Goal: Use online tool/utility: Use online tool/utility

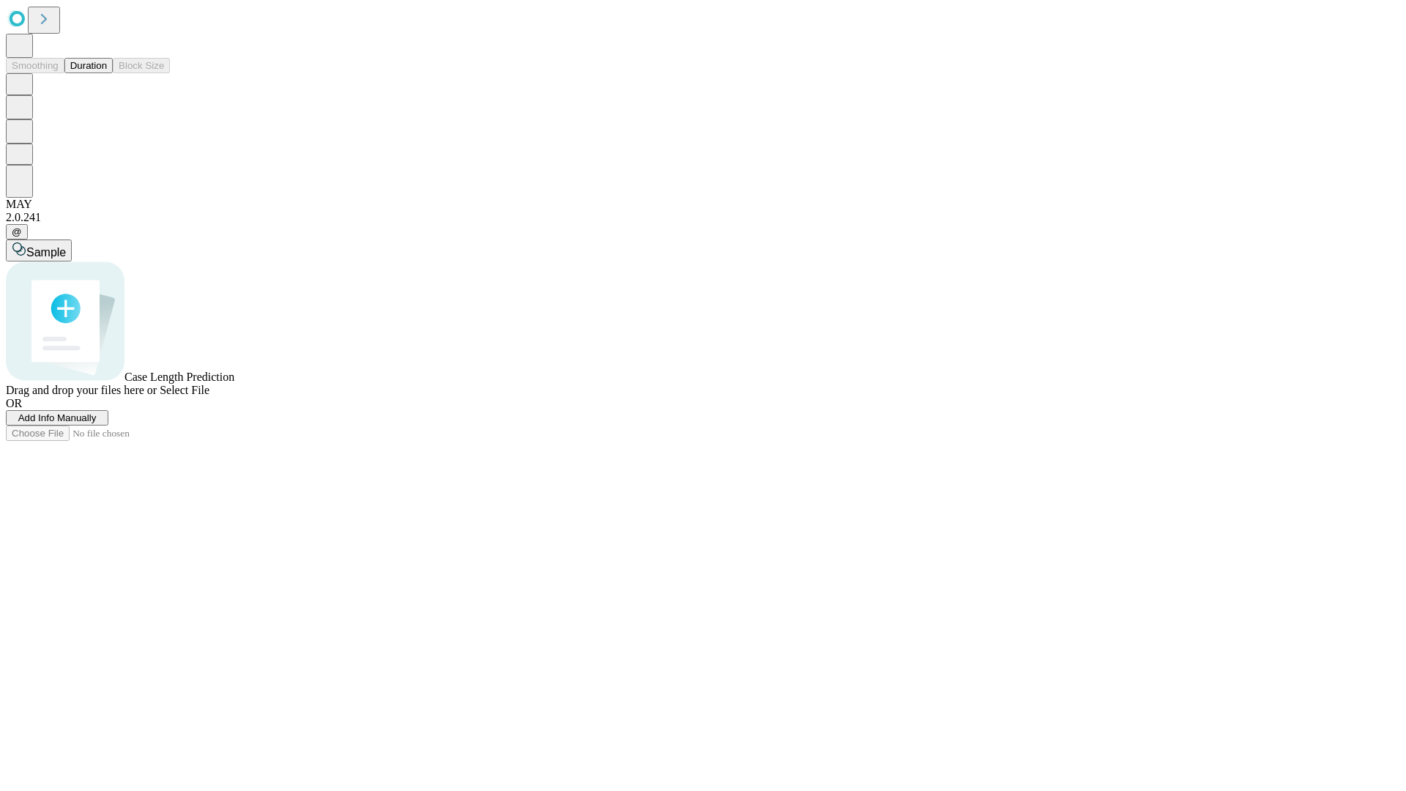
click at [107, 73] on button "Duration" at bounding box center [88, 65] width 48 height 15
click at [209, 396] on span "Select File" at bounding box center [185, 390] width 50 height 12
